Goal: Task Accomplishment & Management: Manage account settings

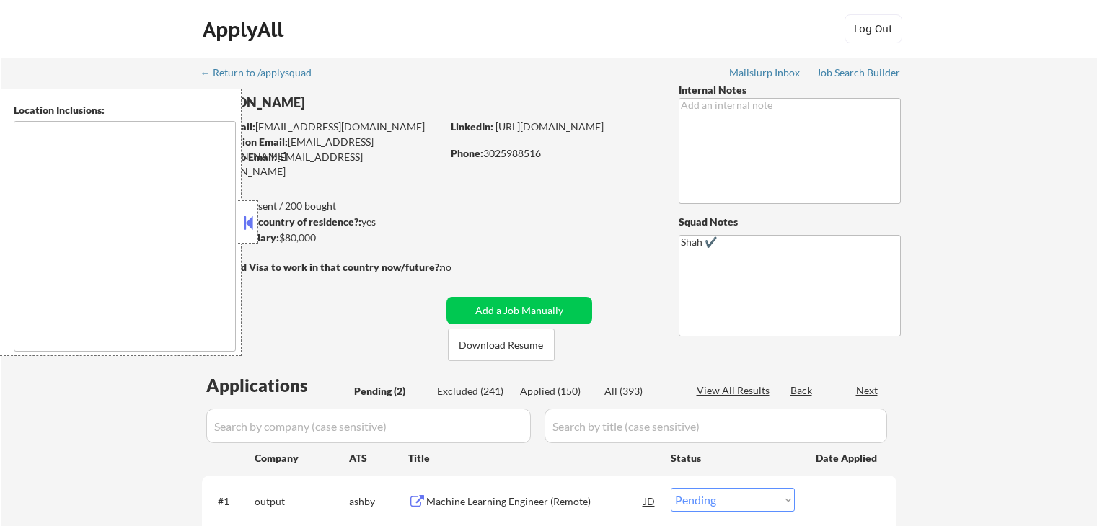
select select ""pending""
type textarea "[GEOGRAPHIC_DATA], DE [GEOGRAPHIC_DATA], [GEOGRAPHIC_DATA], DE [GEOGRAPHIC_DATA…"
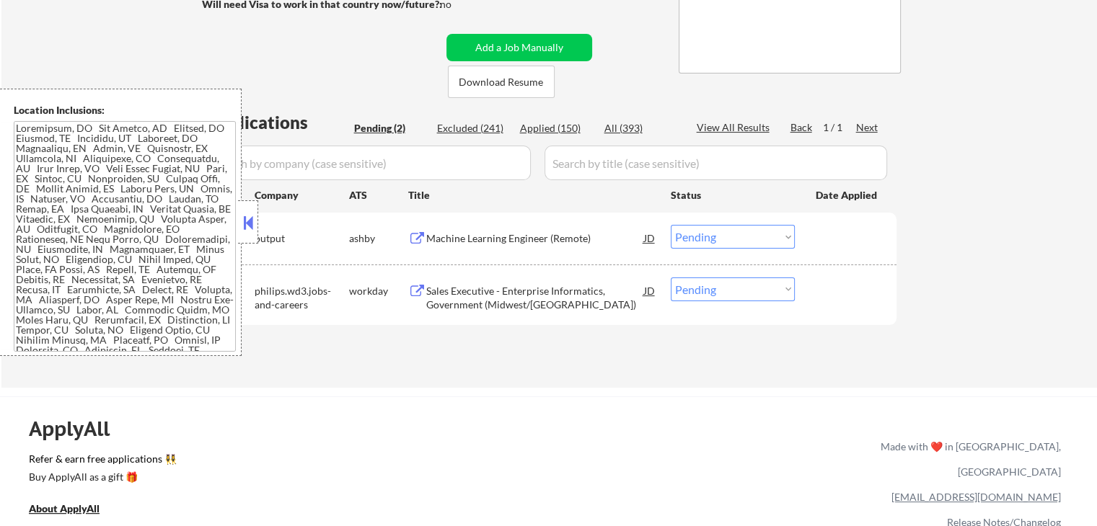
scroll to position [288, 0]
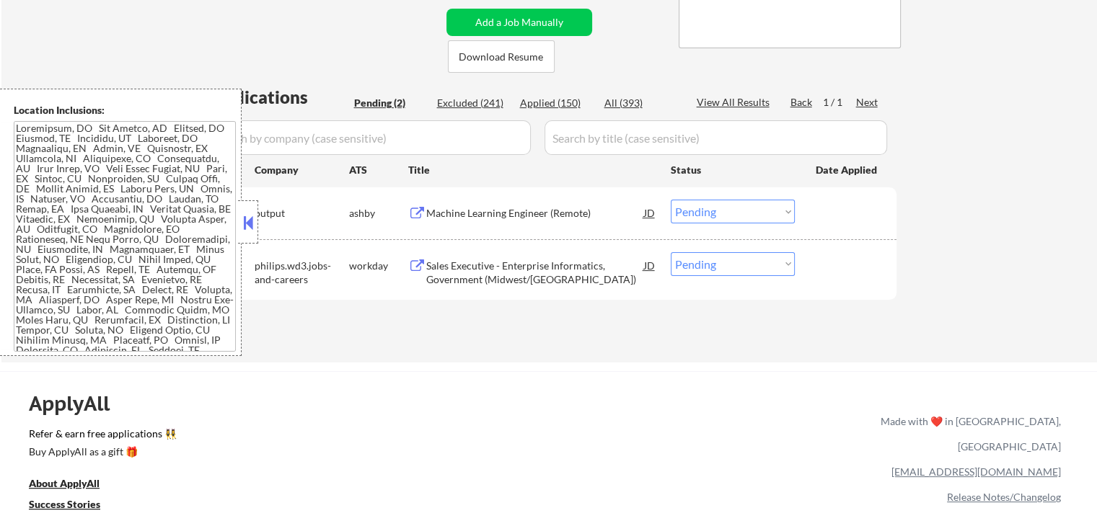
click at [416, 208] on button at bounding box center [417, 214] width 18 height 14
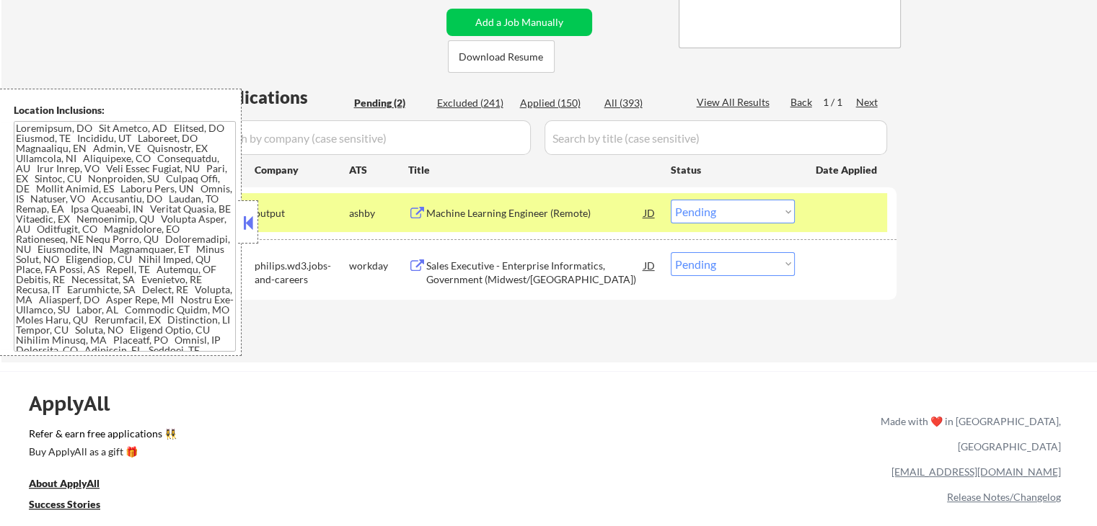
click at [929, 285] on div "← Return to /applysquad Mailslurp Inbox Job Search Builder [PERSON_NAME] User E…" at bounding box center [548, 65] width 1095 height 593
click at [735, 221] on select "Choose an option... Pending Applied Excluded (Questions) Excluded (Expired) Exc…" at bounding box center [733, 212] width 124 height 24
click at [744, 219] on select "Choose an option... Pending Applied Excluded (Questions) Excluded (Expired) Exc…" at bounding box center [733, 212] width 124 height 24
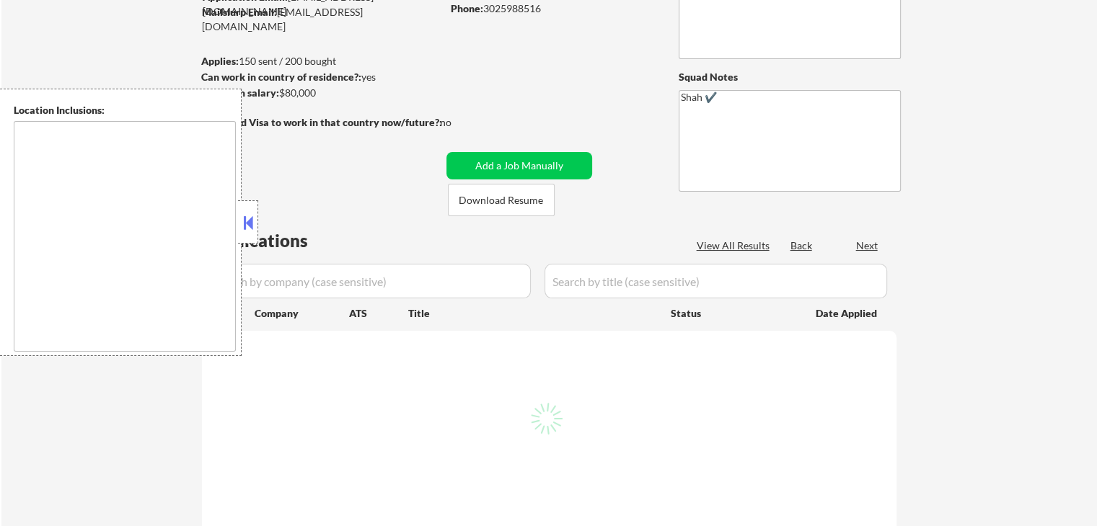
select select ""pending""
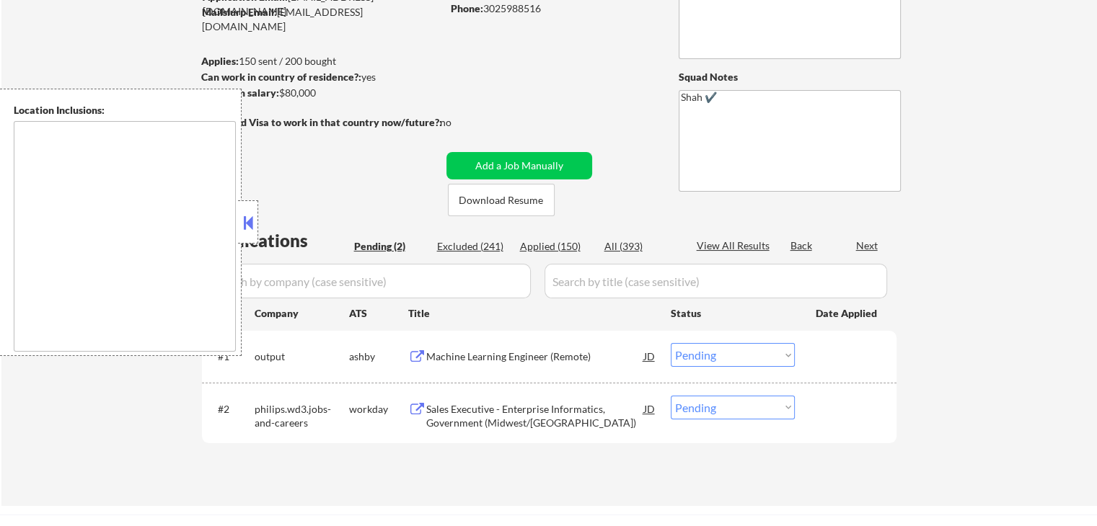
scroll to position [216, 0]
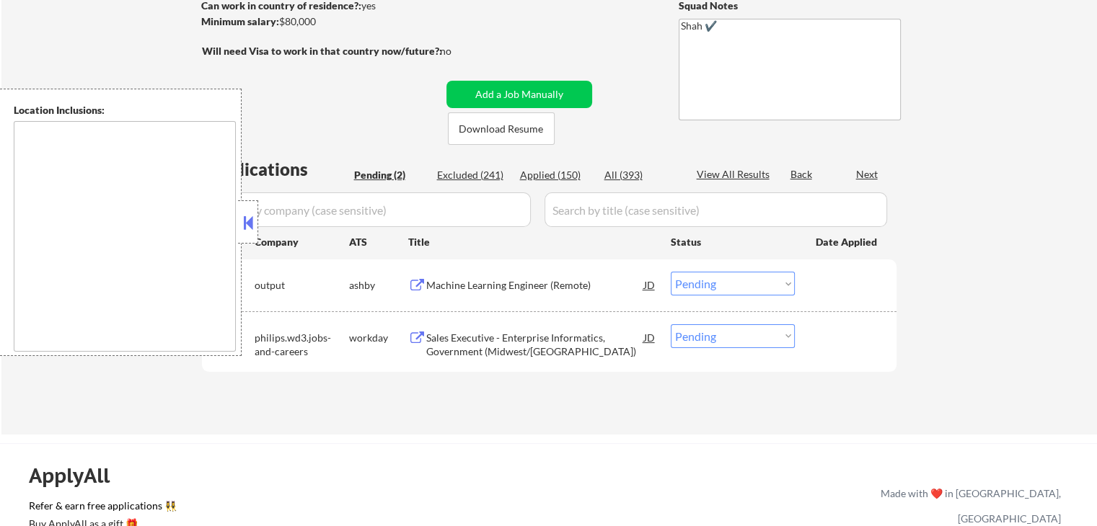
type textarea "[GEOGRAPHIC_DATA], DE [GEOGRAPHIC_DATA], [GEOGRAPHIC_DATA], DE [GEOGRAPHIC_DATA…"
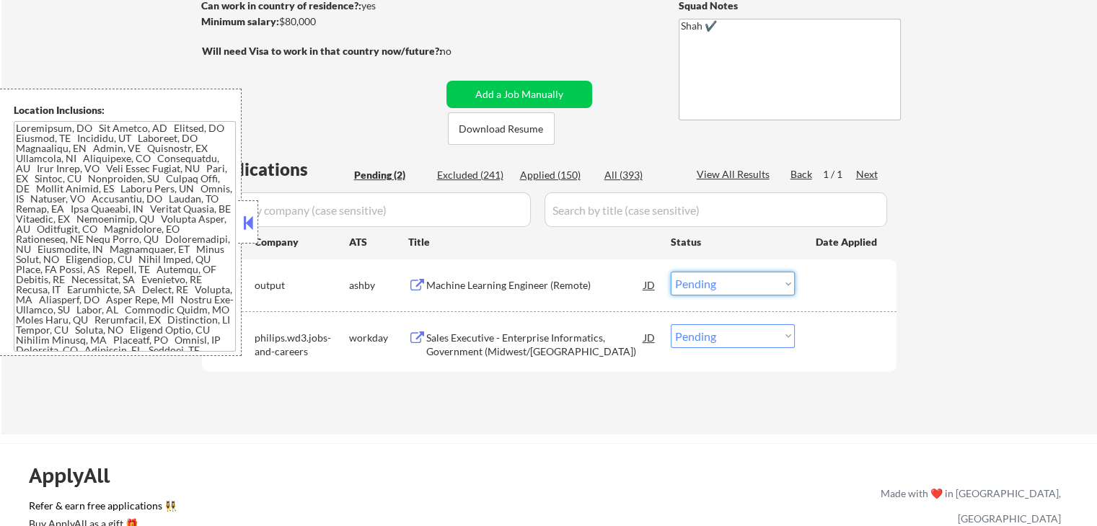
click at [725, 278] on select "Choose an option... Pending Applied Excluded (Questions) Excluded (Expired) Exc…" at bounding box center [733, 284] width 124 height 24
click at [418, 291] on button at bounding box center [417, 286] width 18 height 14
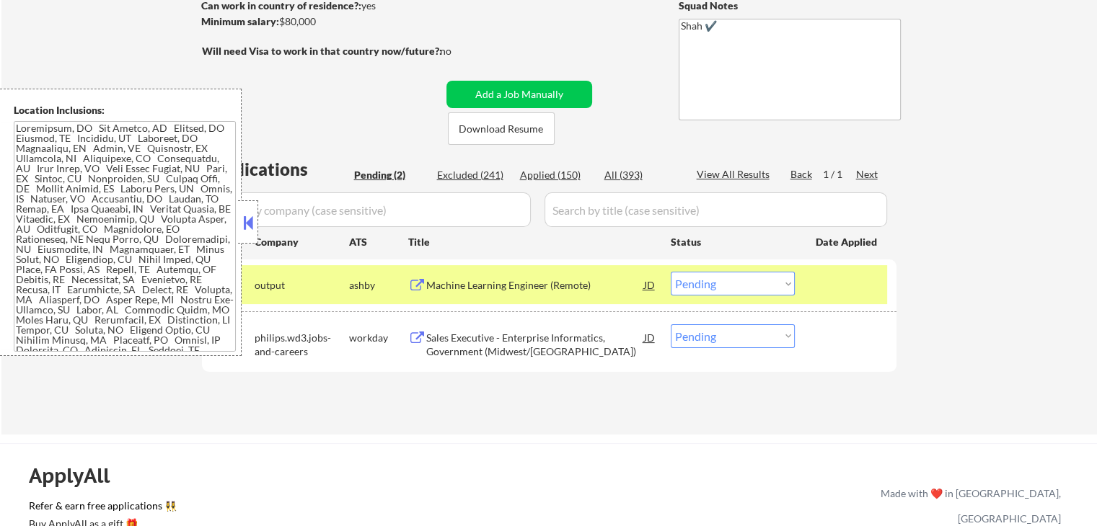
click at [696, 280] on select "Choose an option... Pending Applied Excluded (Questions) Excluded (Expired) Exc…" at bounding box center [733, 284] width 124 height 24
click at [671, 272] on select "Choose an option... Pending Applied Excluded (Questions) Excluded (Expired) Exc…" at bounding box center [733, 284] width 124 height 24
click at [416, 334] on button at bounding box center [417, 339] width 18 height 14
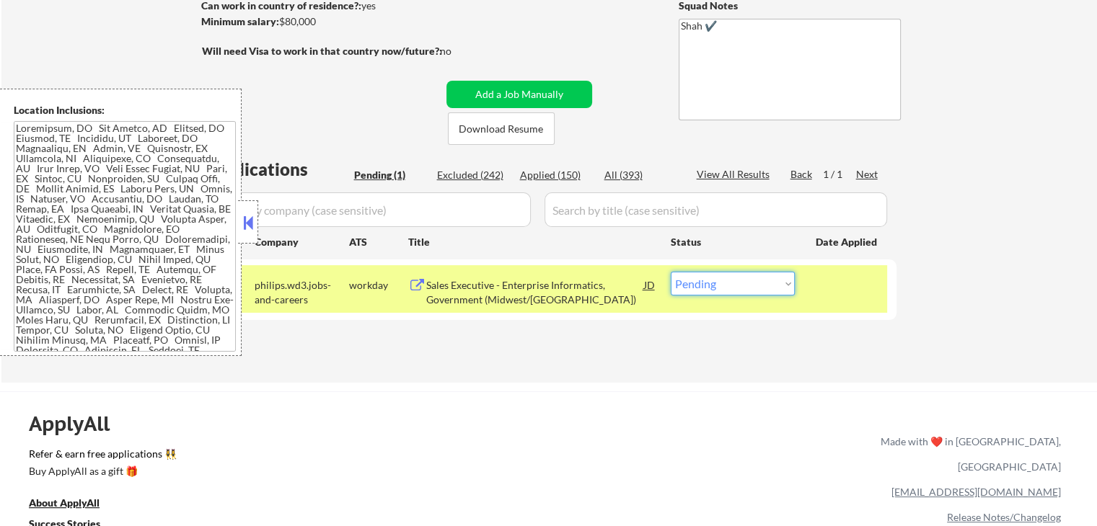
click at [719, 288] on select "Choose an option... Pending Applied Excluded (Questions) Excluded (Expired) Exc…" at bounding box center [733, 284] width 124 height 24
select select ""applied""
click at [671, 272] on select "Choose an option... Pending Applied Excluded (Questions) Excluded (Expired) Exc…" at bounding box center [733, 284] width 124 height 24
